Goal: Task Accomplishment & Management: Use online tool/utility

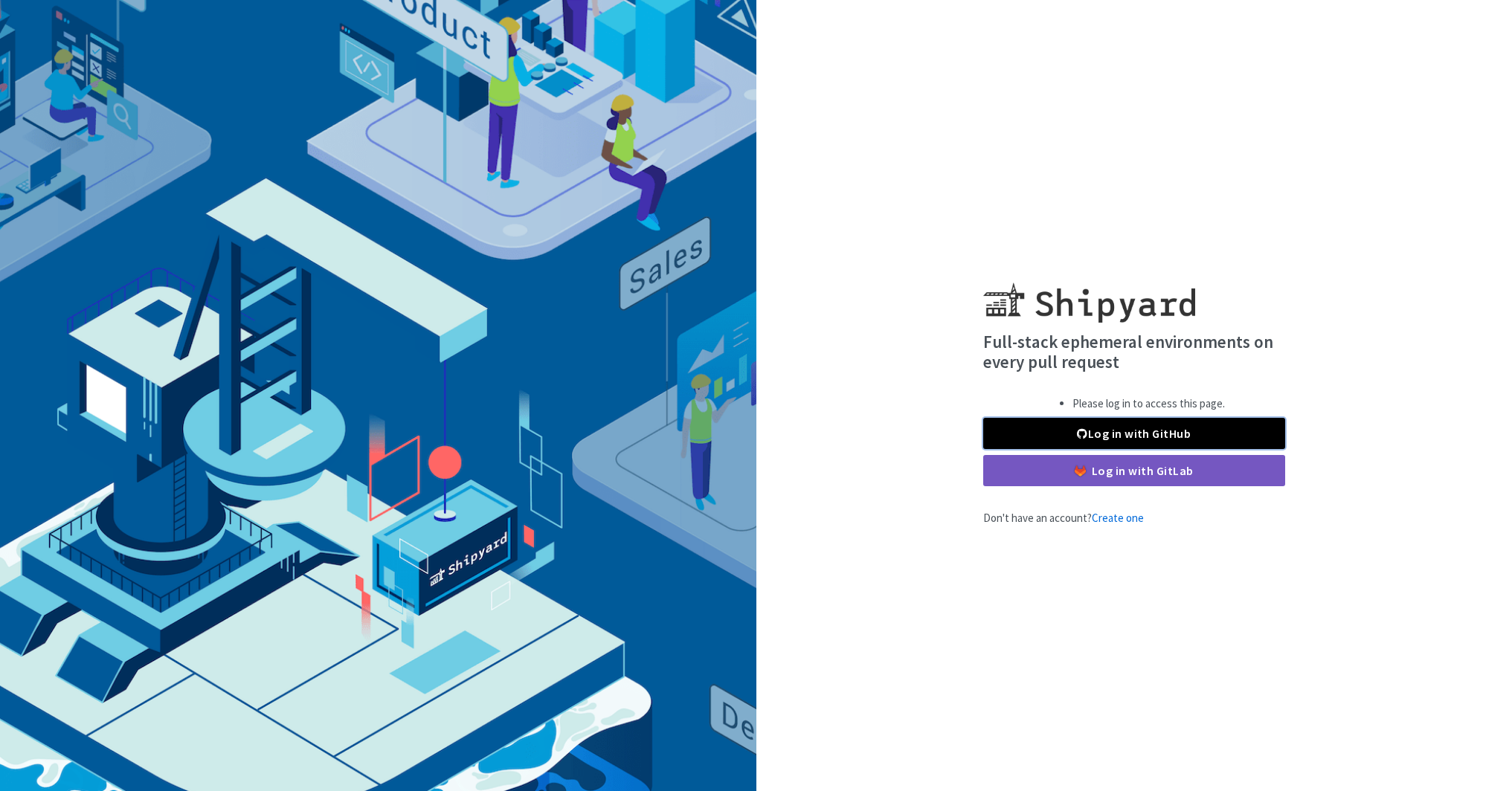
click at [1067, 432] on link "Log in with GitHub" at bounding box center [1134, 434] width 302 height 31
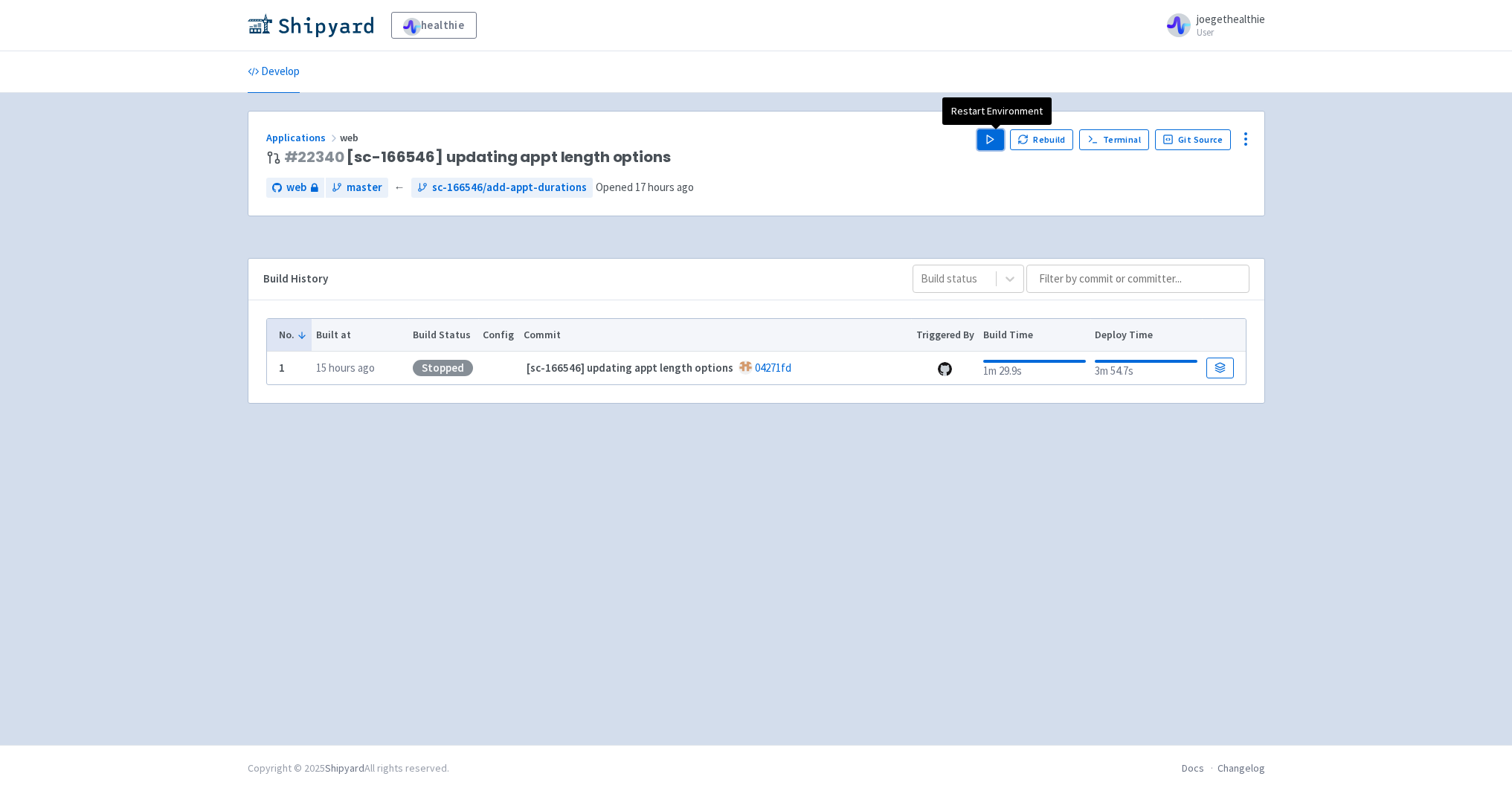
click at [993, 138] on polygon "button" at bounding box center [989, 139] width 7 height 8
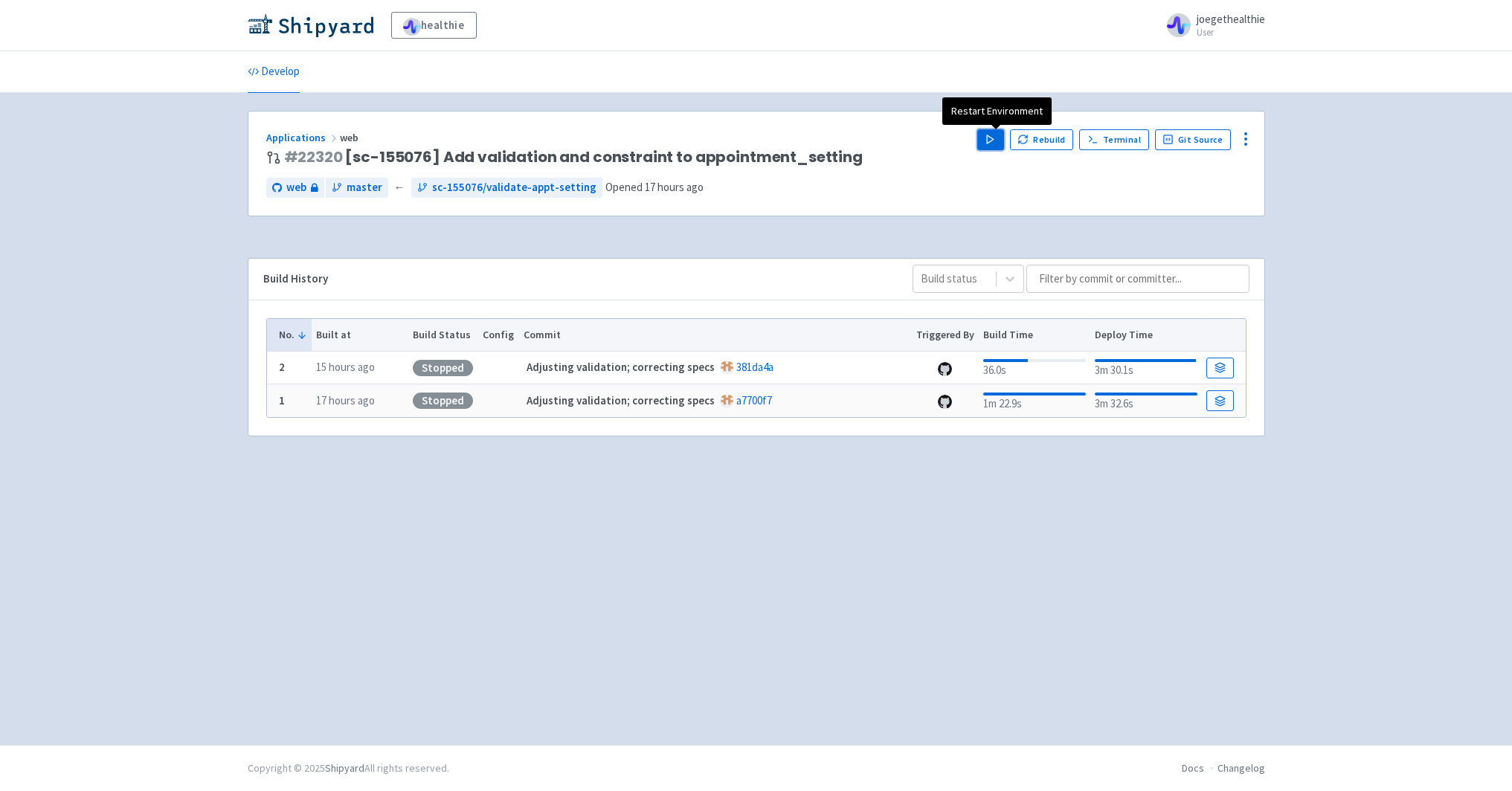
click at [995, 146] on button "Play" at bounding box center [990, 139] width 27 height 21
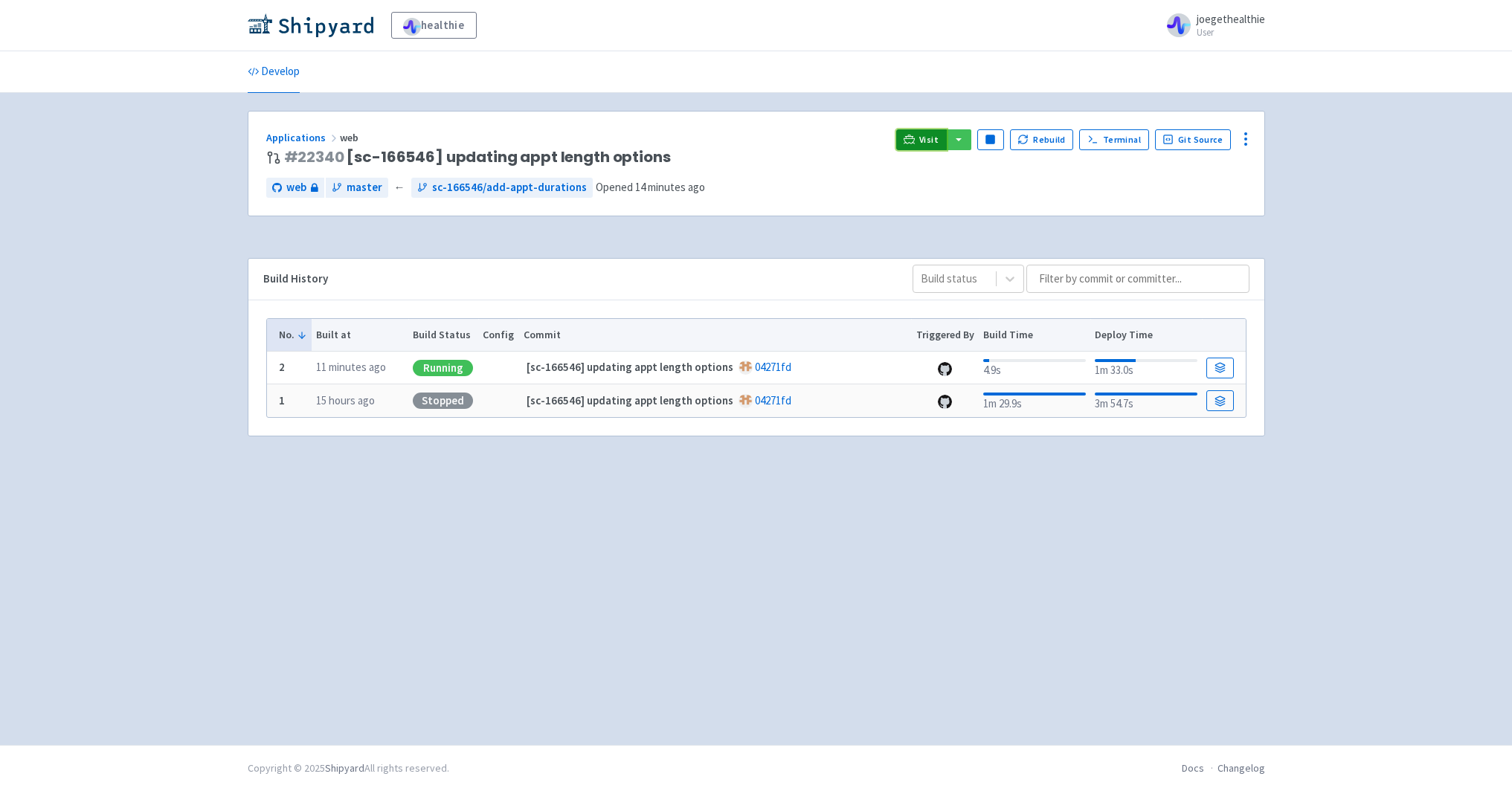
click at [924, 132] on link "Visit" at bounding box center [920, 139] width 50 height 21
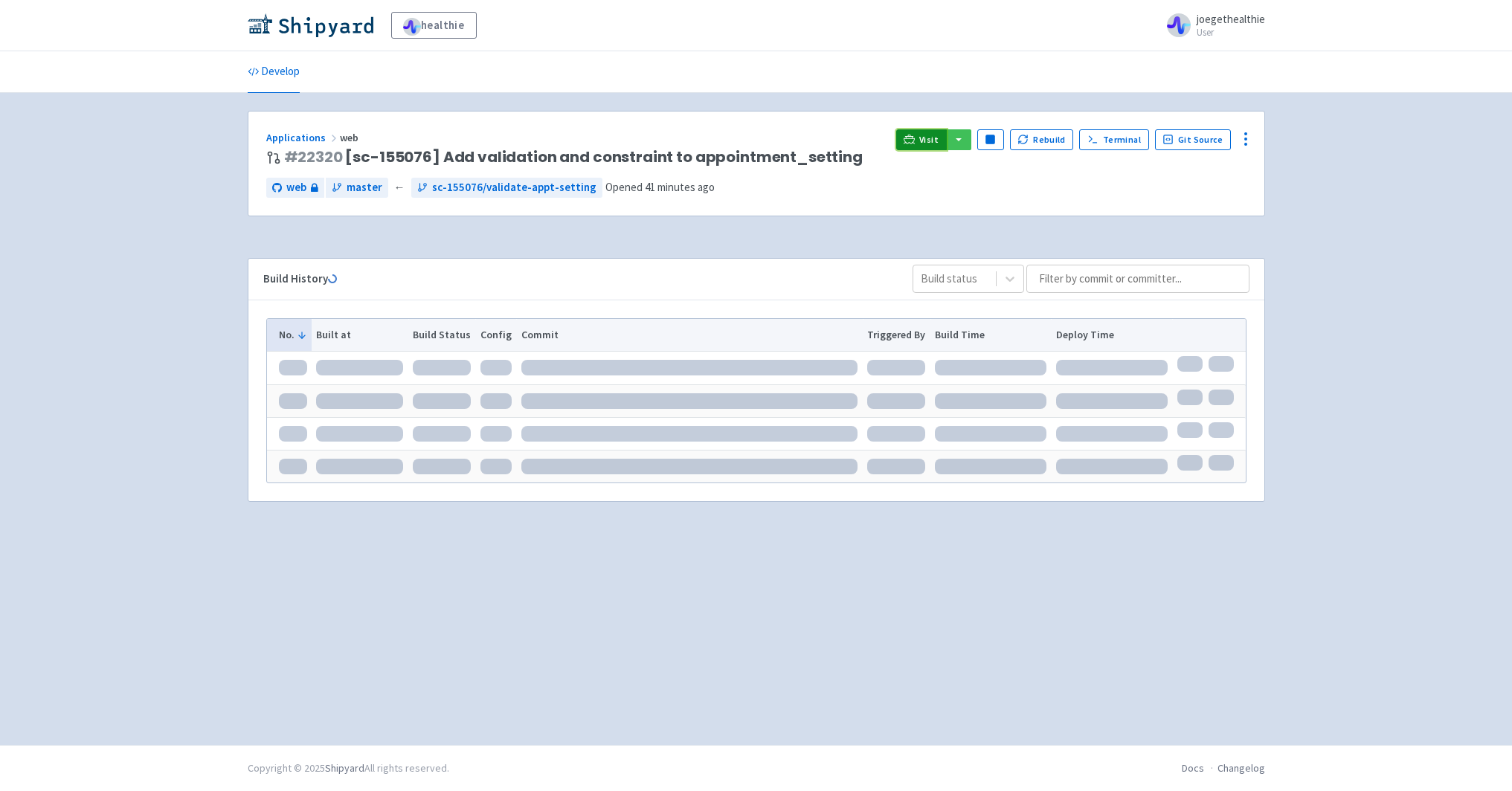
click at [914, 141] on icon at bounding box center [909, 139] width 11 height 8
